Goal: Transaction & Acquisition: Purchase product/service

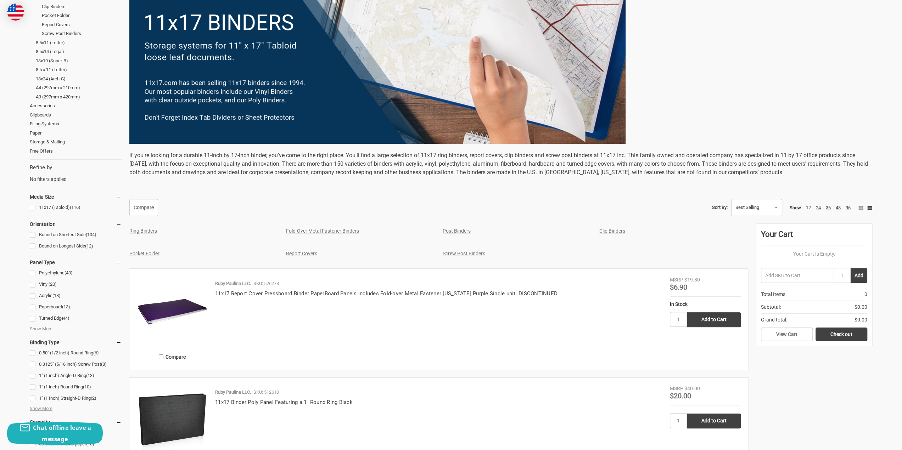
click at [173, 321] on img at bounding box center [172, 311] width 71 height 71
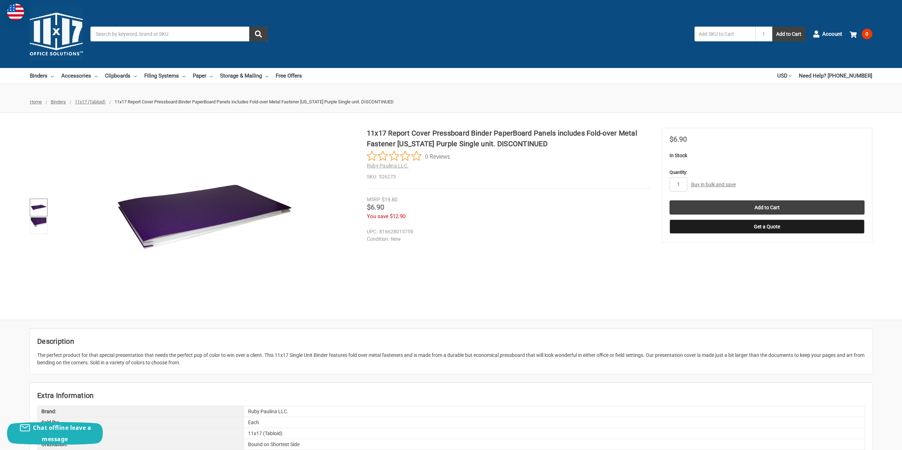
click at [36, 206] on img at bounding box center [39, 208] width 16 height 16
